Goal: Task Accomplishment & Management: Use online tool/utility

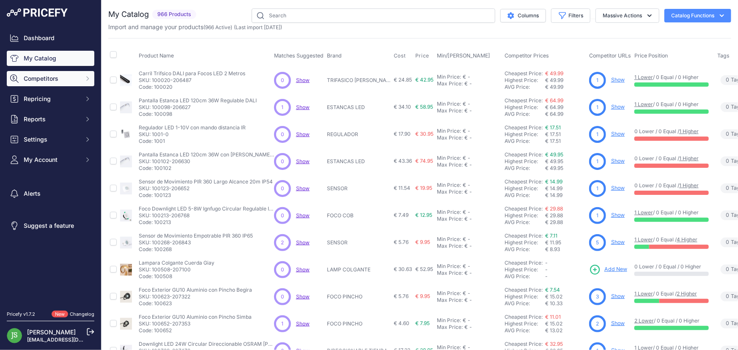
click at [52, 78] on span "Competitors" at bounding box center [51, 78] width 55 height 8
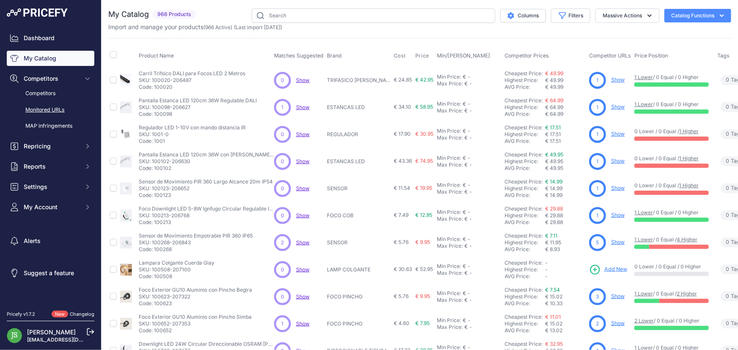
click at [55, 113] on link "Monitored URLs" at bounding box center [51, 110] width 88 height 15
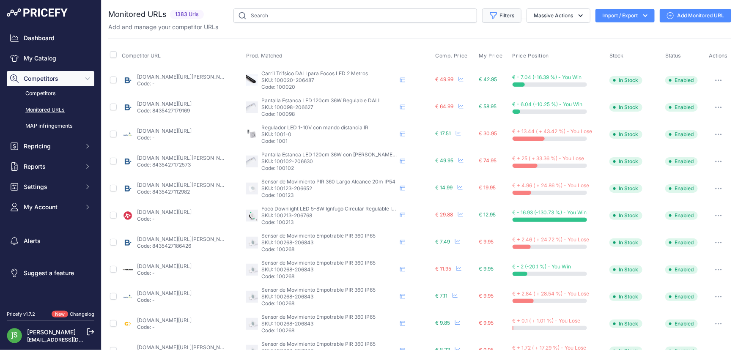
click at [504, 14] on button "Filters" at bounding box center [501, 15] width 39 height 14
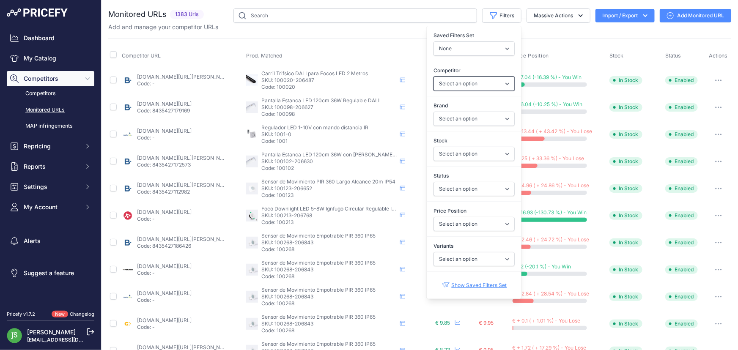
click at [465, 80] on select "Select an option [DOMAIN_NAME] [DOMAIN_NAME] [DOMAIN_NAME] [DOMAIN_NAME] [DOMAI…" at bounding box center [474, 84] width 81 height 14
select select "58838"
click at [434, 77] on select "Select an option [DOMAIN_NAME] [DOMAIN_NAME] [DOMAIN_NAME] [DOMAIN_NAME] [DOMAI…" at bounding box center [474, 84] width 81 height 14
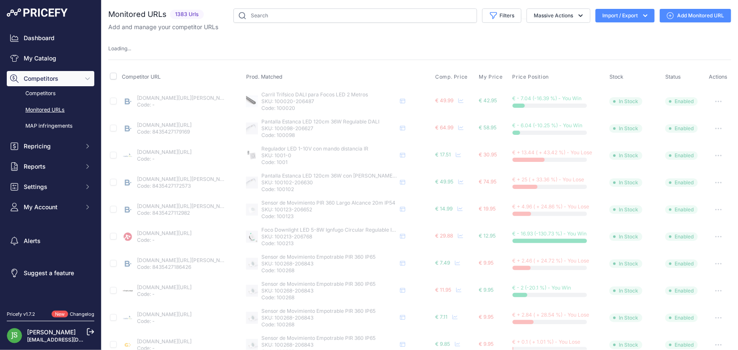
click at [590, 50] on div "Loading ..." at bounding box center [419, 49] width 623 height 8
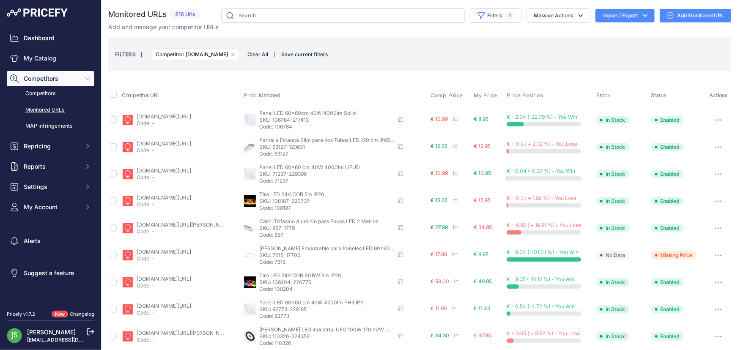
click at [641, 15] on icon "button" at bounding box center [645, 15] width 8 height 8
click at [620, 49] on div "Export" at bounding box center [625, 48] width 68 height 15
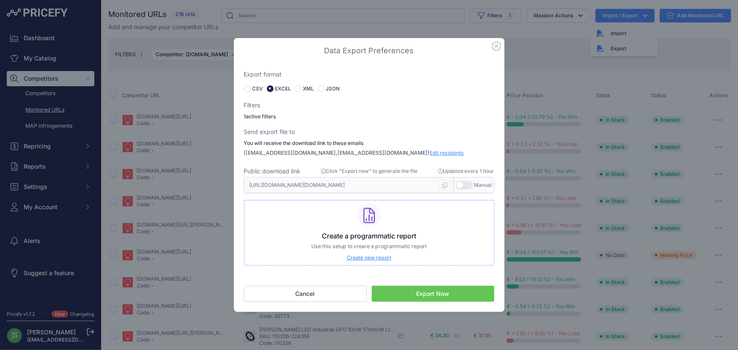
click at [443, 295] on button "Export Now" at bounding box center [433, 294] width 123 height 16
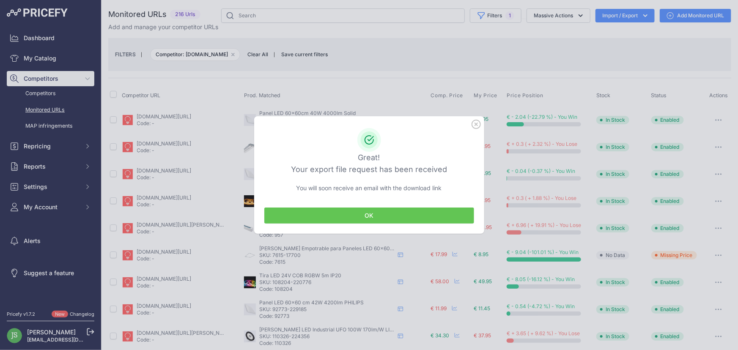
click at [398, 215] on button "OK" at bounding box center [369, 216] width 210 height 16
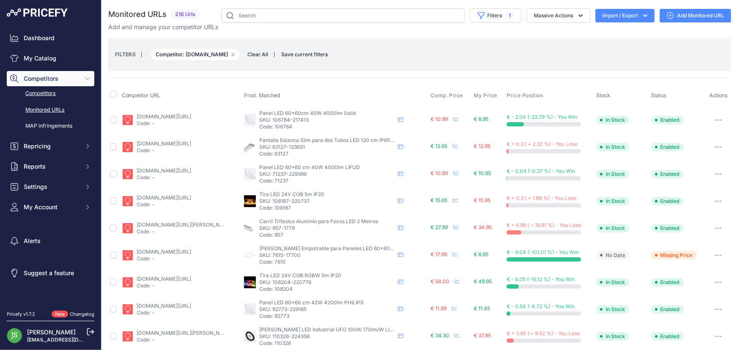
click at [57, 94] on link "Competitors" at bounding box center [51, 93] width 88 height 15
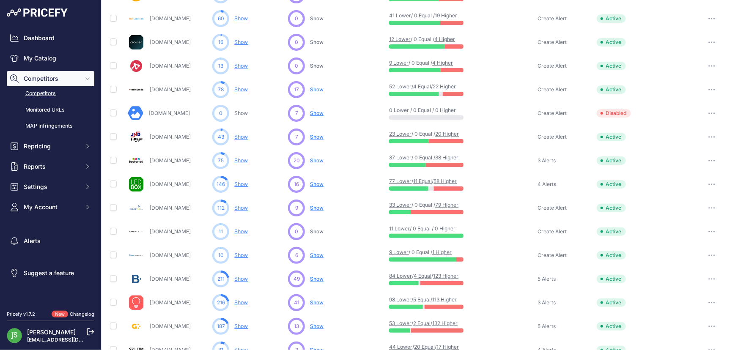
scroll to position [362, 0]
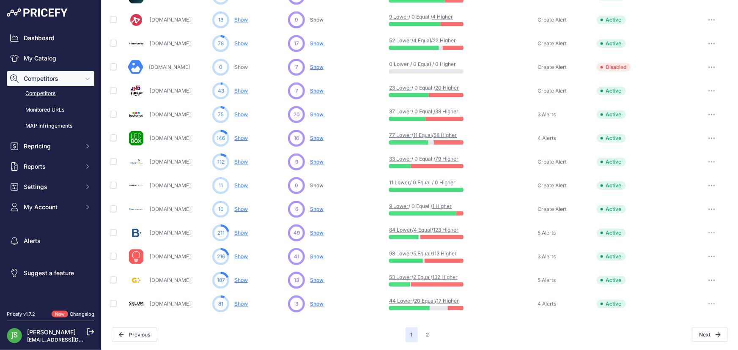
click at [708, 258] on button "button" at bounding box center [712, 257] width 17 height 12
click at [682, 272] on link "View Competitor Profile" at bounding box center [694, 275] width 71 height 14
